Goal: Find specific page/section: Find specific page/section

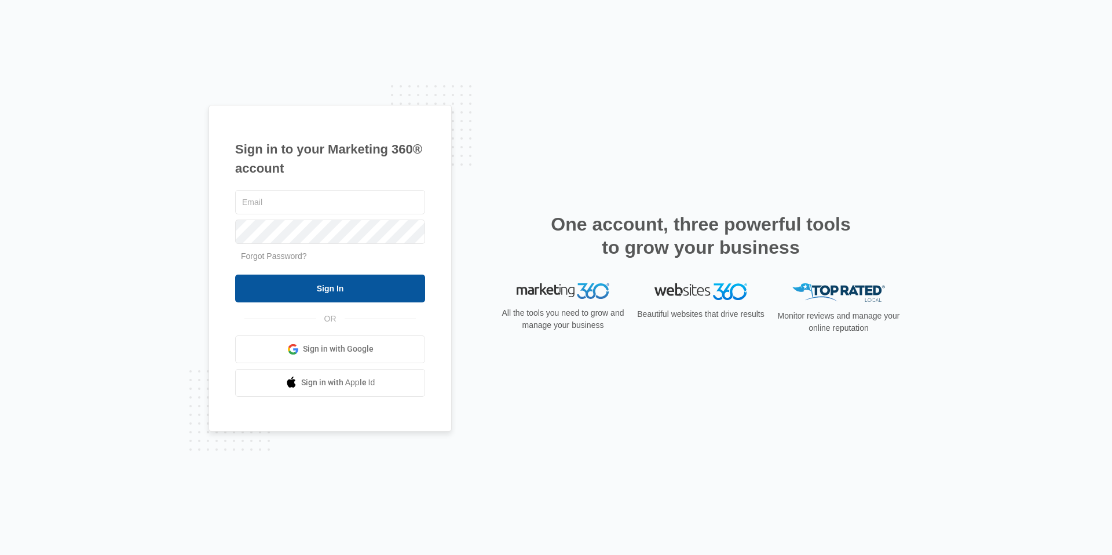
type input "[EMAIL_ADDRESS][DOMAIN_NAME]"
click at [338, 293] on input "Sign In" at bounding box center [330, 289] width 190 height 28
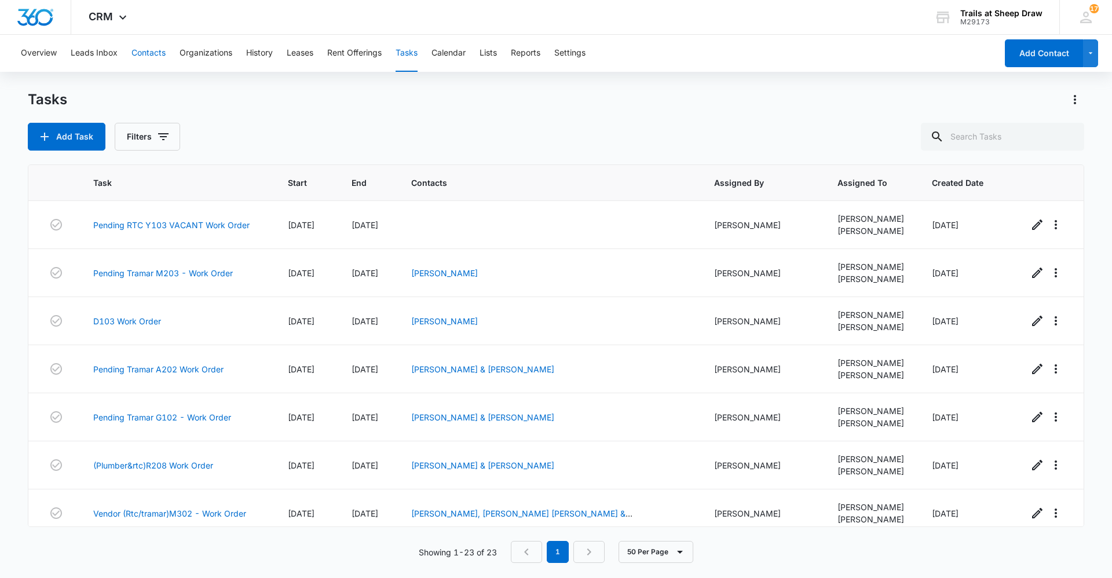
click at [147, 53] on button "Contacts" at bounding box center [148, 53] width 34 height 37
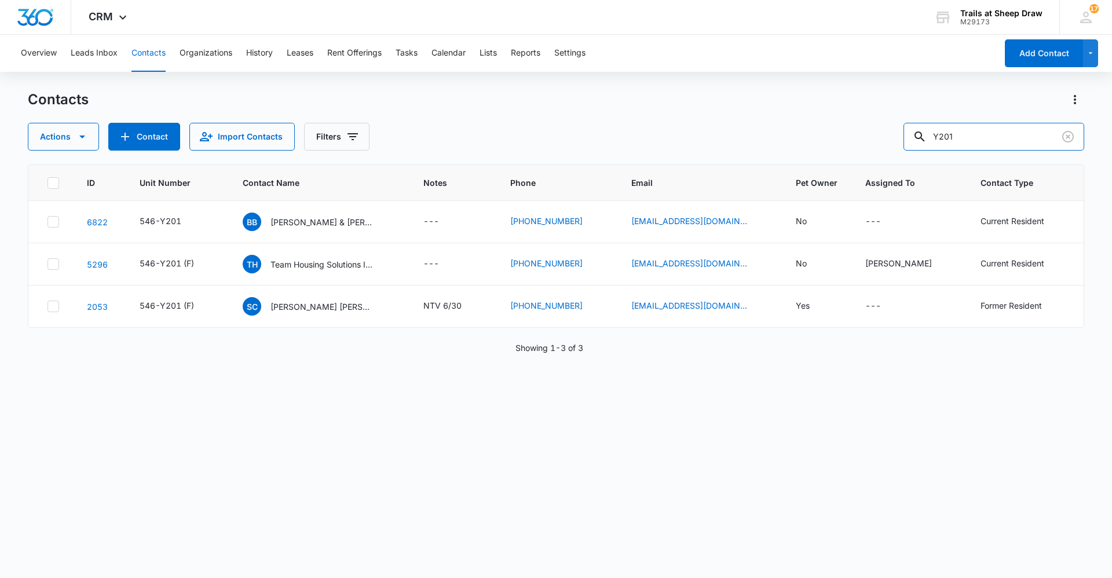
drag, startPoint x: 967, startPoint y: 142, endPoint x: 857, endPoint y: 144, distance: 110.7
click at [857, 144] on div "Actions Contact Import Contacts Filters Y201" at bounding box center [556, 137] width 1057 height 28
type input "T207"
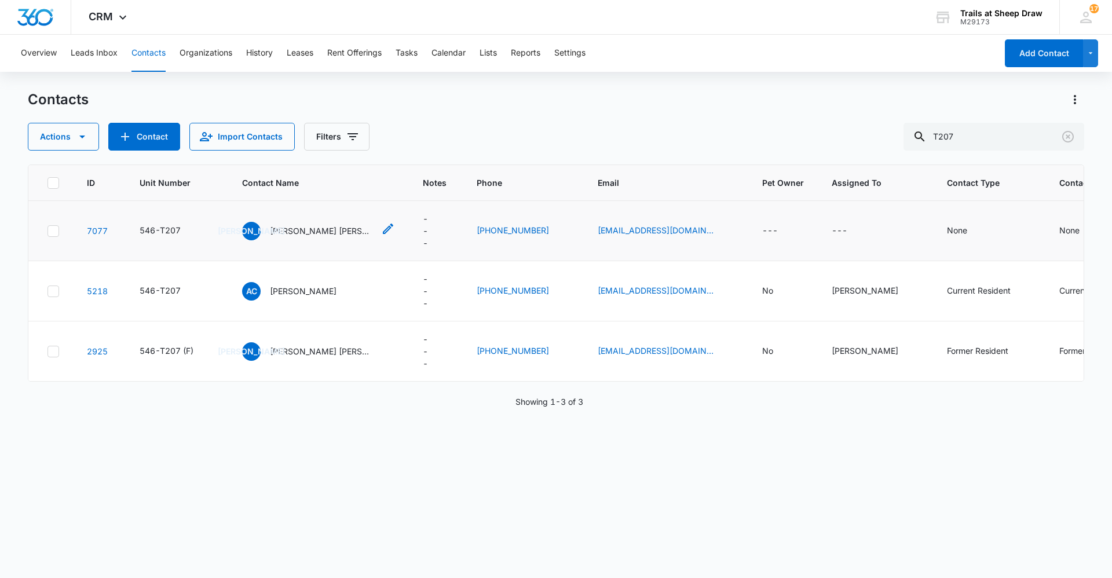
click at [298, 232] on p "[PERSON_NAME] [PERSON_NAME] & [PERSON_NAME] [PERSON_NAME]" at bounding box center [322, 231] width 104 height 12
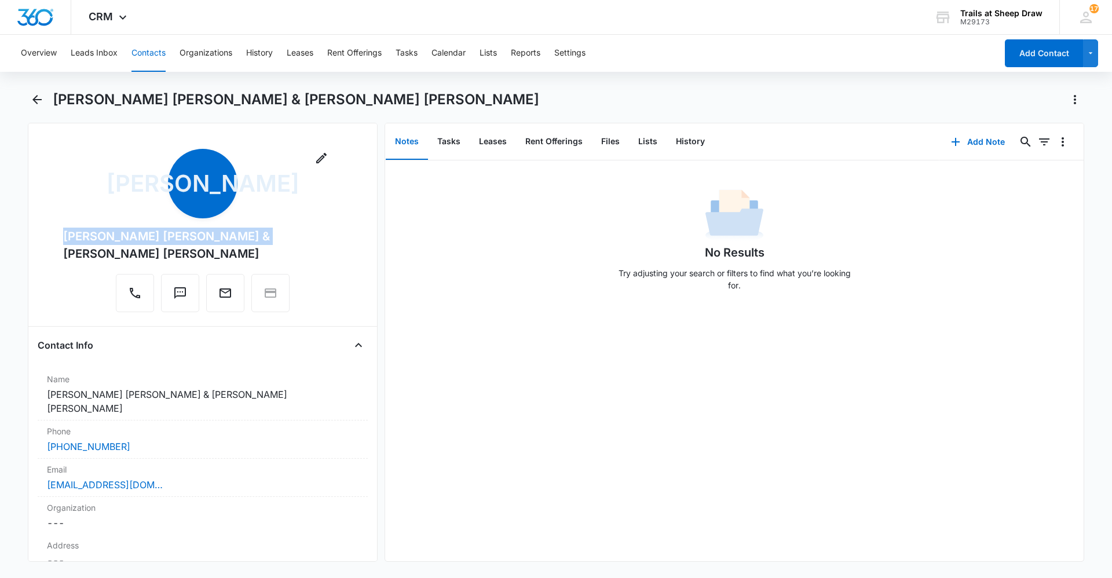
drag, startPoint x: 242, startPoint y: 237, endPoint x: 54, endPoint y: 230, distance: 187.8
click at [54, 230] on div "Remove [PERSON_NAME] [PERSON_NAME] & [PERSON_NAME] [PERSON_NAME]" at bounding box center [203, 233] width 330 height 168
copy div "[PERSON_NAME] [PERSON_NAME]"
